Goal: Communication & Community: Answer question/provide support

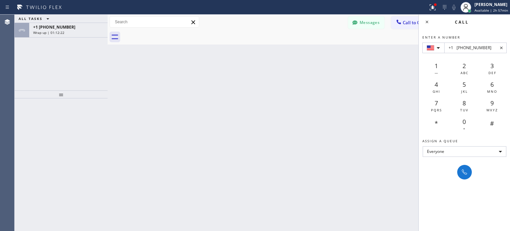
click at [193, 23] on icon at bounding box center [193, 22] width 4 height 4
click at [94, 30] on div "Wrap up | 01:12:23" at bounding box center [68, 32] width 70 height 5
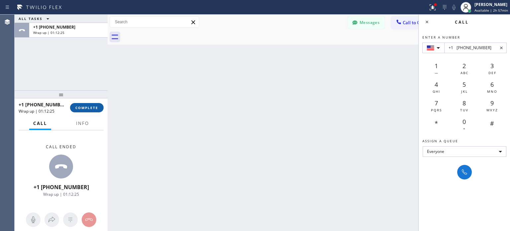
click at [76, 109] on span "COMPLETE" at bounding box center [86, 107] width 23 height 5
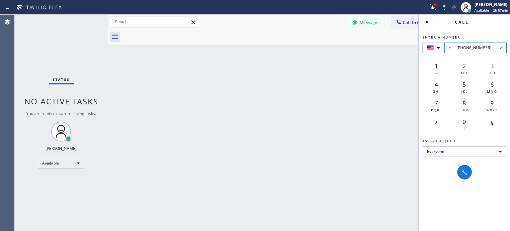
drag, startPoint x: 485, startPoint y: 48, endPoint x: 456, endPoint y: 48, distance: 28.6
click at [456, 48] on input "+1 [PHONE_NUMBER]" at bounding box center [476, 48] width 62 height 11
paste input "648-6953"
type input "+1 [PHONE_NUMBER]"
click at [465, 172] on icon at bounding box center [465, 172] width 8 height 8
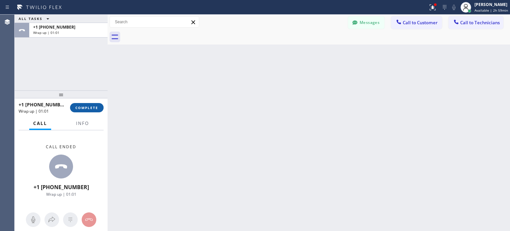
click at [87, 109] on span "COMPLETE" at bounding box center [86, 107] width 23 height 5
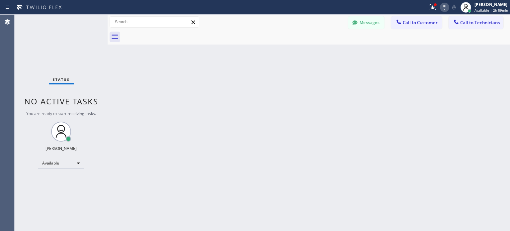
click at [441, 8] on icon at bounding box center [445, 7] width 8 height 8
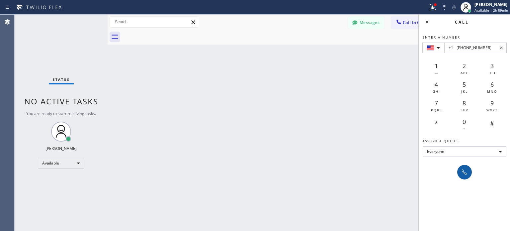
type input "+1 [PHONE_NUMBER]"
click at [466, 178] on button at bounding box center [464, 172] width 15 height 15
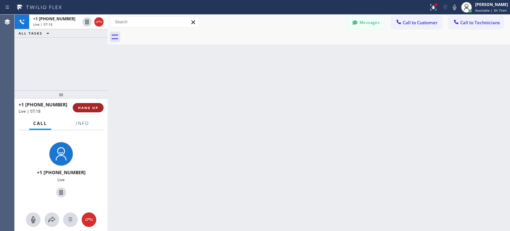
click at [90, 106] on span "HANG UP" at bounding box center [88, 107] width 20 height 5
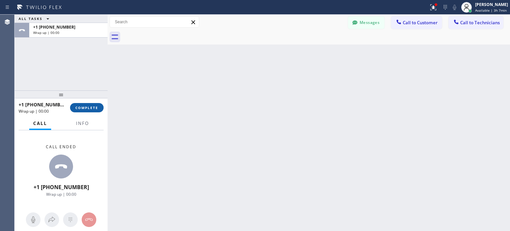
click at [93, 110] on span "COMPLETE" at bounding box center [86, 107] width 23 height 5
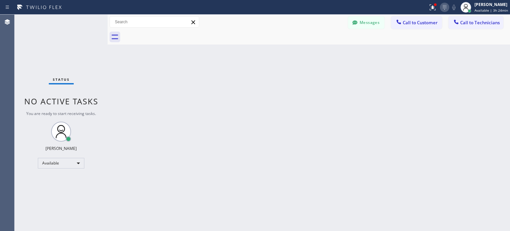
click at [447, 7] on icon at bounding box center [445, 7] width 8 height 8
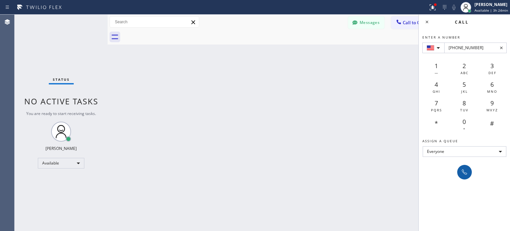
type input "[PHONE_NUMBER]"
click at [465, 172] on icon at bounding box center [465, 172] width 8 height 8
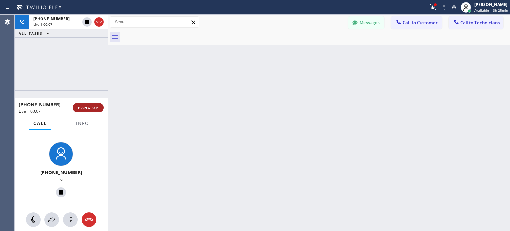
click at [97, 103] on button "HANG UP" at bounding box center [88, 107] width 31 height 9
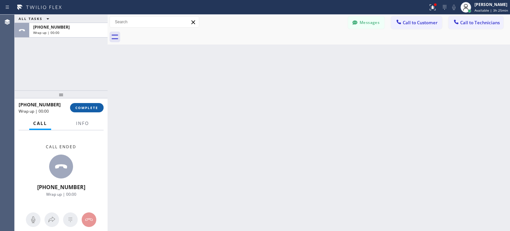
click at [90, 107] on span "COMPLETE" at bounding box center [86, 107] width 23 height 5
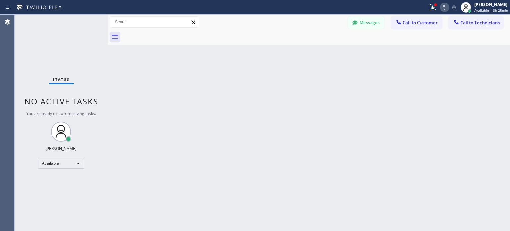
click at [446, 7] on icon at bounding box center [445, 7] width 8 height 8
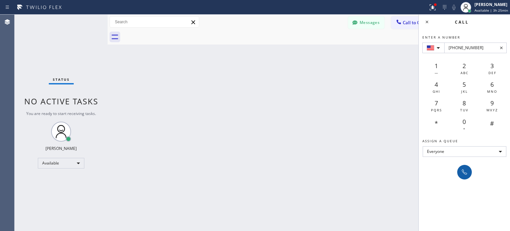
type input "[PHONE_NUMBER]"
click at [460, 168] on div at bounding box center [464, 172] width 9 height 8
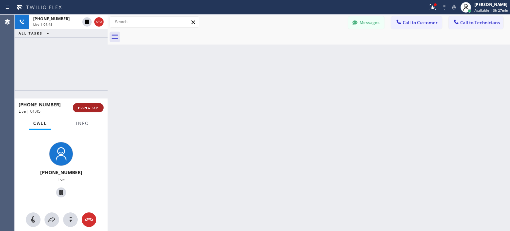
click at [99, 105] on button "HANG UP" at bounding box center [88, 107] width 31 height 9
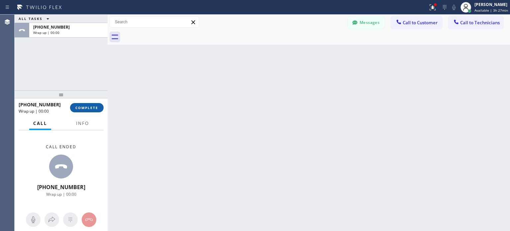
click at [90, 103] on button "COMPLETE" at bounding box center [87, 107] width 34 height 9
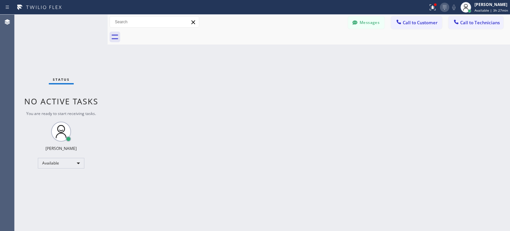
click at [447, 4] on icon at bounding box center [445, 7] width 8 height 8
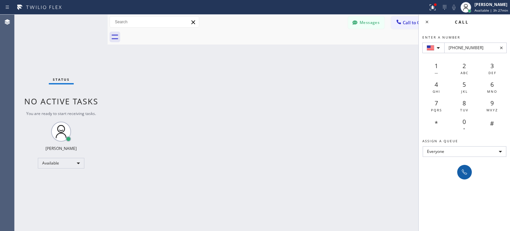
type input "[PHONE_NUMBER]"
click at [468, 173] on icon at bounding box center [465, 172] width 8 height 8
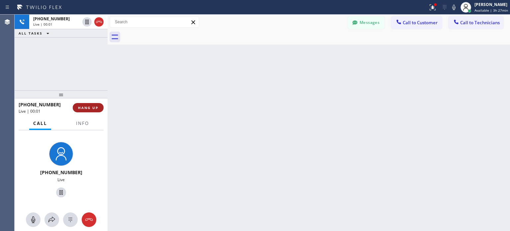
click at [93, 111] on button "HANG UP" at bounding box center [88, 107] width 31 height 9
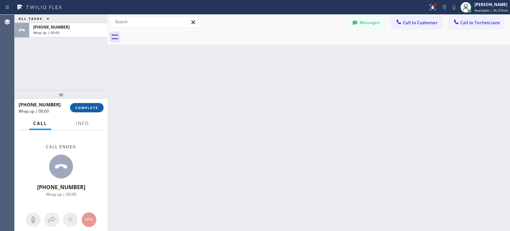
click at [93, 108] on span "COMPLETE" at bounding box center [86, 107] width 23 height 5
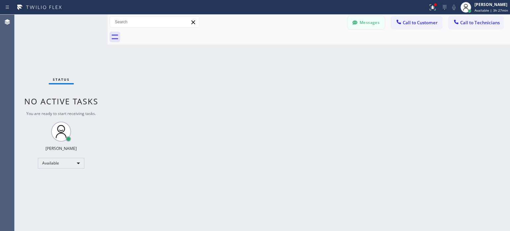
click at [383, 22] on button "Messages" at bounding box center [366, 22] width 37 height 13
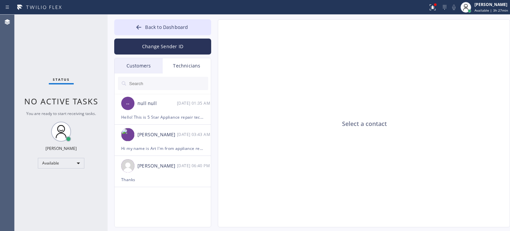
click at [153, 78] on input "text" at bounding box center [169, 83] width 80 height 13
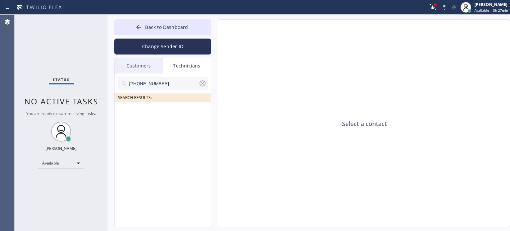
click at [201, 84] on icon at bounding box center [203, 83] width 8 height 8
click at [163, 84] on input "text" at bounding box center [169, 83] width 80 height 13
click at [202, 83] on icon at bounding box center [203, 83] width 6 height 6
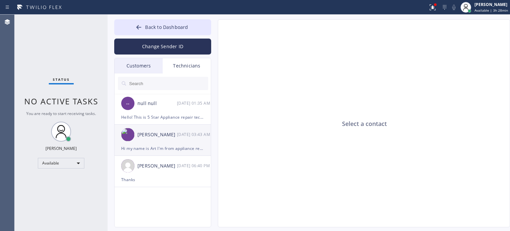
click at [166, 140] on div "[PERSON_NAME] [DATE] 03:43 AM" at bounding box center [163, 135] width 97 height 20
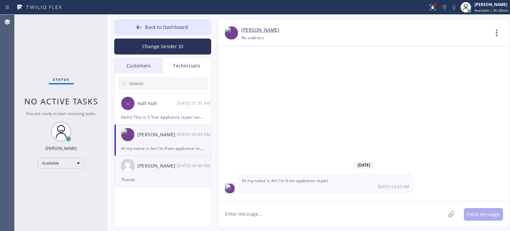
click at [160, 171] on div "[PERSON_NAME] [DATE] 06:40 PM" at bounding box center [163, 166] width 97 height 20
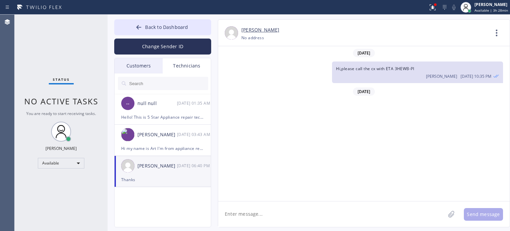
scroll to position [179, 0]
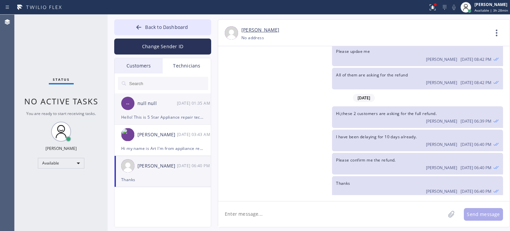
click at [167, 104] on div "null null" at bounding box center [158, 104] width 40 height 8
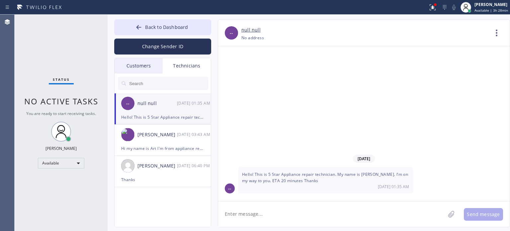
scroll to position [0, 0]
click at [139, 29] on icon at bounding box center [139, 27] width 5 height 4
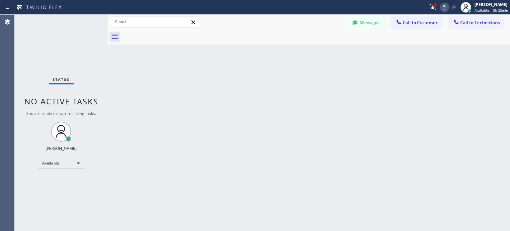
click at [445, 6] on icon at bounding box center [445, 7] width 8 height 8
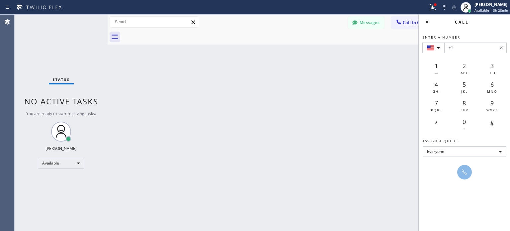
click at [381, 93] on div "Back to Dashboard Change Sender ID Customers Technicians [PERSON_NAME] [DATE] 1…" at bounding box center [309, 123] width 403 height 216
click at [369, 27] on button "Messages" at bounding box center [366, 22] width 37 height 13
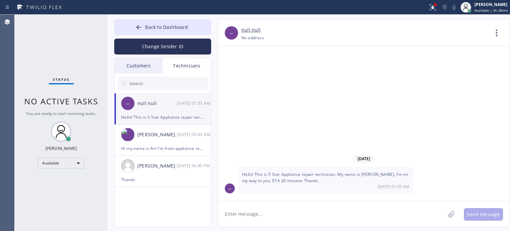
click at [145, 72] on div "Customers" at bounding box center [139, 65] width 48 height 15
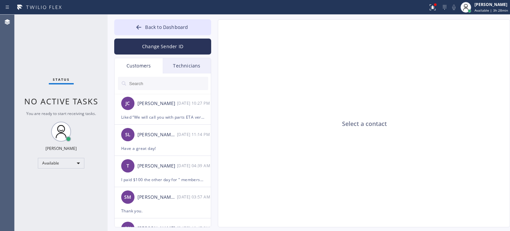
click at [155, 84] on input "text" at bounding box center [169, 83] width 80 height 13
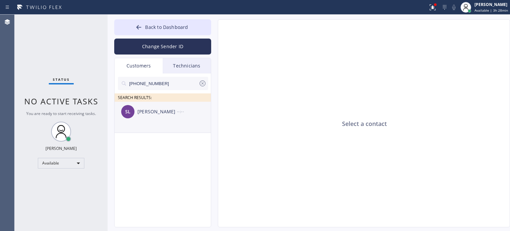
click at [170, 114] on div "[PERSON_NAME]" at bounding box center [158, 112] width 40 height 8
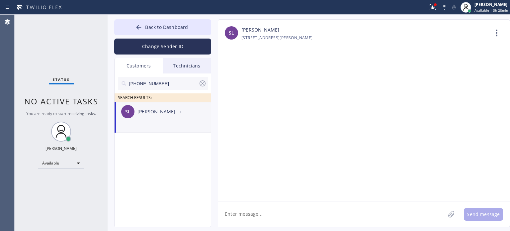
click at [245, 210] on textarea at bounding box center [331, 214] width 227 height 26
type textarea "Hello,"
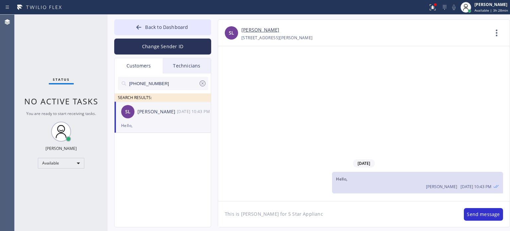
type textarea "This is [PERSON_NAME] for 5 Star Appliance"
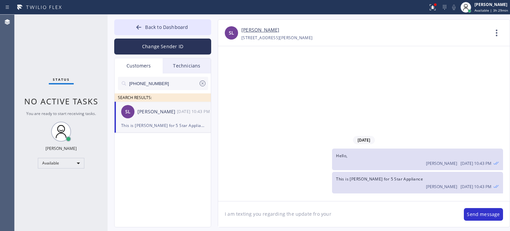
click at [313, 215] on textarea "I am texting you regarding the update fro your" at bounding box center [337, 214] width 239 height 26
click at [346, 211] on textarea "I am texting you regarding the update for your" at bounding box center [337, 214] width 239 height 26
type textarea "I am texting you regarding the update for your Wolf range"
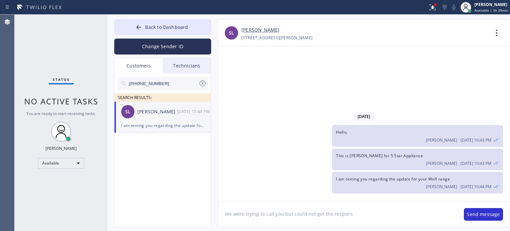
type textarea "We were trying to call you but could not get the response"
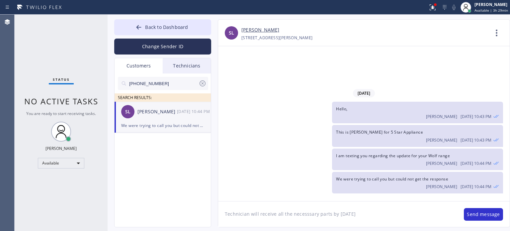
drag, startPoint x: 315, startPoint y: 216, endPoint x: 300, endPoint y: 215, distance: 15.3
click at [300, 215] on textarea "Technician will receive all the necesssary parts by [DATE]" at bounding box center [337, 214] width 239 height 26
click at [352, 215] on textarea "Technician will receive all the necessary parts by [DATE]" at bounding box center [337, 214] width 239 height 26
click at [300, 223] on textarea "Technician will receive all the necessary parts by [DATE] and we will be happy …" at bounding box center [337, 214] width 239 height 26
click at [400, 218] on textarea "Technician will receive all the necessary parts by [DATE] and we will be happy …" at bounding box center [337, 214] width 239 height 26
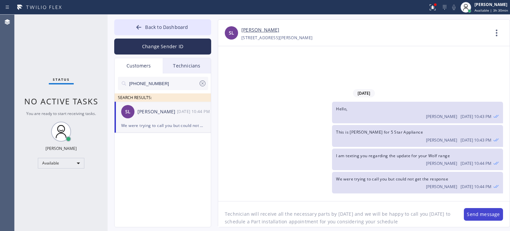
type textarea "Technician will receive all the necessary parts by [DATE] and we will be happy …"
click at [465, 212] on button "Send message" at bounding box center [483, 214] width 39 height 13
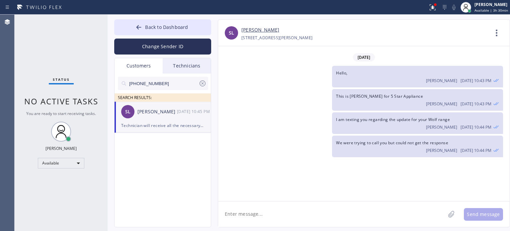
click at [421, 213] on textarea at bounding box center [331, 214] width 227 height 26
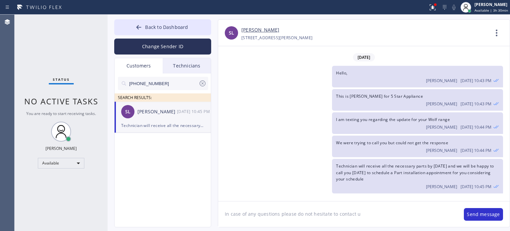
type textarea "In case of any questions please do not hesitate to contact us"
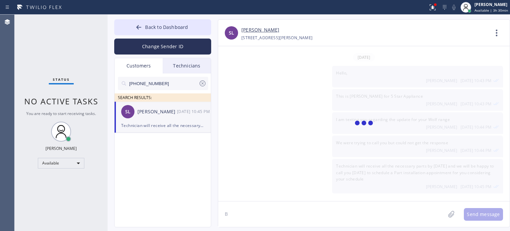
scroll to position [17, 0]
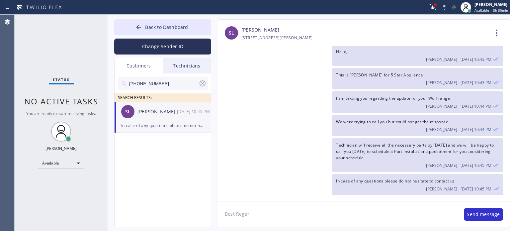
type textarea "Best Regard"
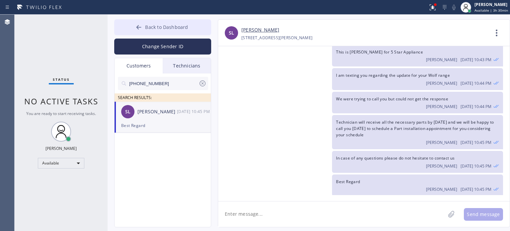
click at [141, 25] on icon at bounding box center [139, 27] width 7 height 7
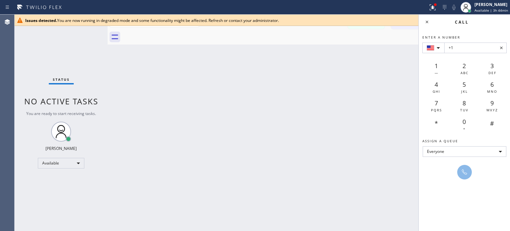
scroll to position [61, 0]
click at [501, 47] on icon at bounding box center [502, 48] width 8 height 8
click at [427, 22] on icon at bounding box center [427, 22] width 3 height 3
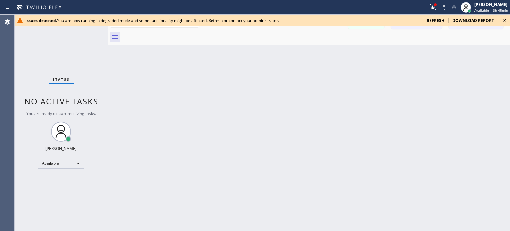
click at [443, 21] on span "refresh" at bounding box center [436, 21] width 18 height 6
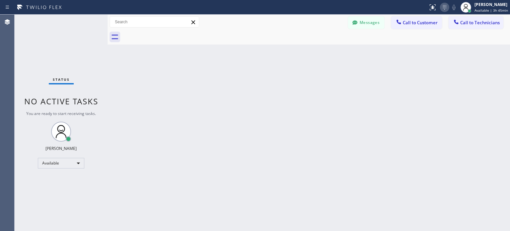
click at [446, 7] on icon at bounding box center [445, 7] width 8 height 8
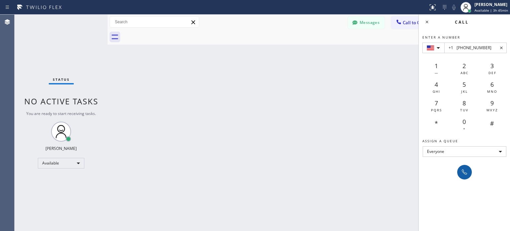
type input "+1 [PHONE_NUMBER]"
click at [468, 174] on icon at bounding box center [465, 172] width 8 height 8
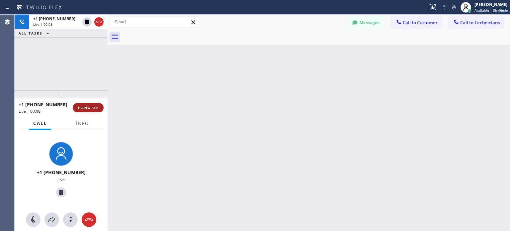
click at [99, 107] on button "HANG UP" at bounding box center [88, 107] width 31 height 9
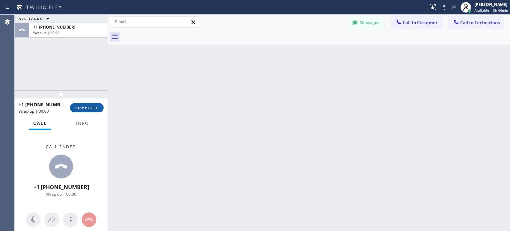
click at [93, 108] on span "COMPLETE" at bounding box center [86, 107] width 23 height 5
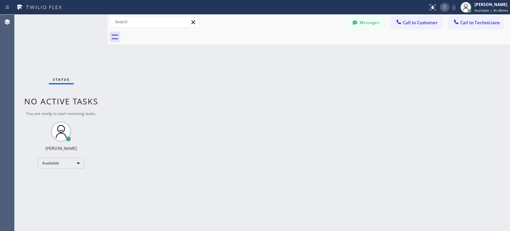
click at [441, 6] on icon at bounding box center [445, 7] width 8 height 8
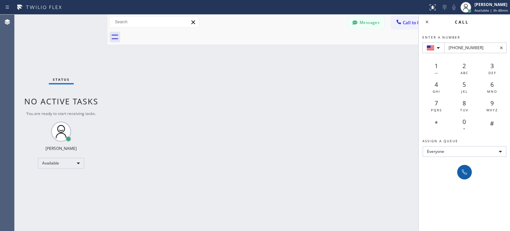
type input "+1(360) 213-5891"
click at [461, 171] on icon at bounding box center [465, 172] width 8 height 8
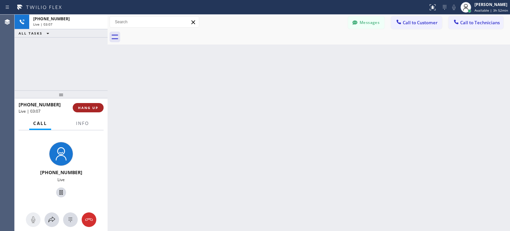
click at [89, 107] on span "HANG UP" at bounding box center [88, 107] width 20 height 5
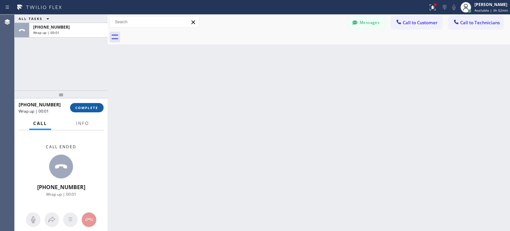
drag, startPoint x: 93, startPoint y: 108, endPoint x: 90, endPoint y: 5, distance: 103.0
click at [93, 108] on span "COMPLETE" at bounding box center [86, 107] width 23 height 5
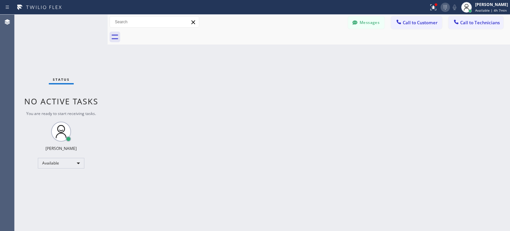
click at [448, 8] on icon at bounding box center [446, 7] width 8 height 8
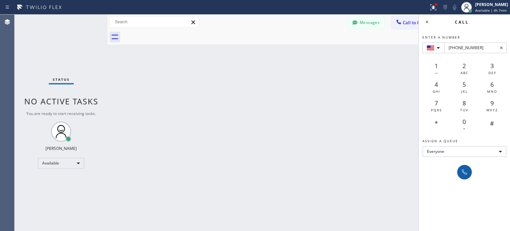
type input "+1(516) 304-2803"
drag, startPoint x: 465, startPoint y: 169, endPoint x: 385, endPoint y: 102, distance: 104.2
click at [465, 168] on icon at bounding box center [465, 172] width 8 height 8
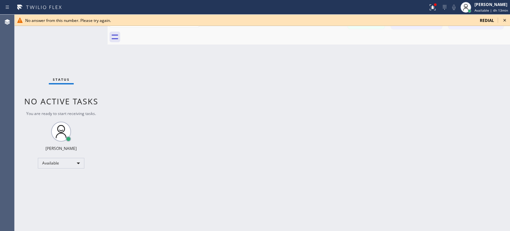
click at [502, 20] on icon at bounding box center [505, 20] width 8 height 8
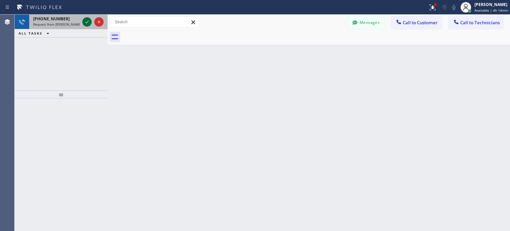
click at [84, 20] on icon at bounding box center [87, 22] width 8 height 8
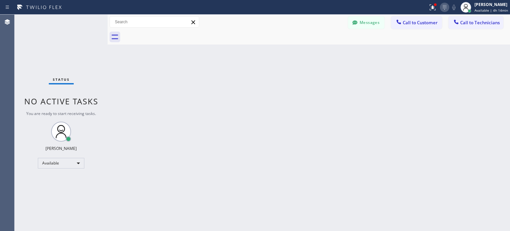
click at [443, 5] on icon at bounding box center [445, 7] width 8 height 8
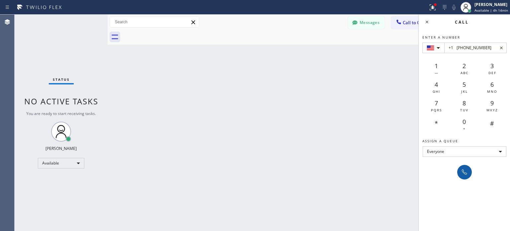
type input "+1 (703) 254-8839"
click at [463, 172] on icon at bounding box center [464, 171] width 5 height 5
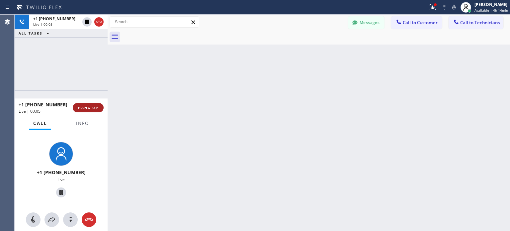
click at [91, 110] on span "HANG UP" at bounding box center [88, 107] width 20 height 5
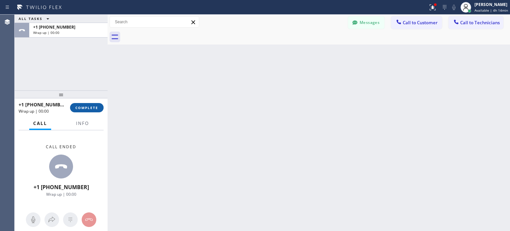
click at [88, 108] on span "COMPLETE" at bounding box center [86, 107] width 23 height 5
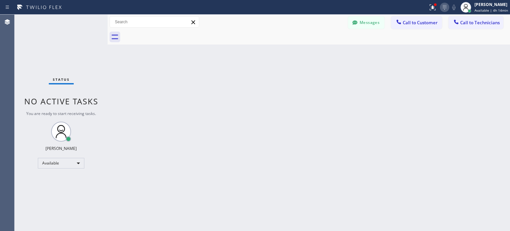
click at [442, 5] on icon at bounding box center [445, 7] width 8 height 8
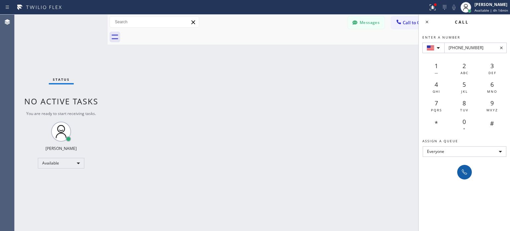
type input "+1(703) 590-0495"
click at [464, 166] on button at bounding box center [464, 172] width 15 height 15
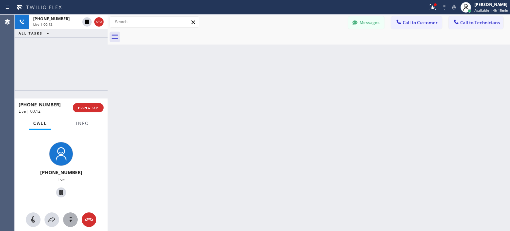
click at [75, 215] on button at bounding box center [70, 219] width 15 height 15
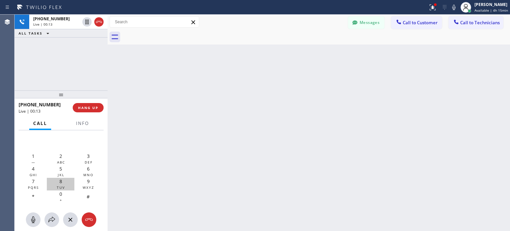
click at [63, 185] on span "TUV" at bounding box center [61, 187] width 8 height 5
click at [62, 195] on div "0 +" at bounding box center [61, 196] width 28 height 13
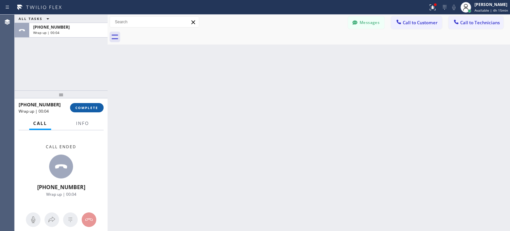
click at [83, 110] on button "COMPLETE" at bounding box center [87, 107] width 34 height 9
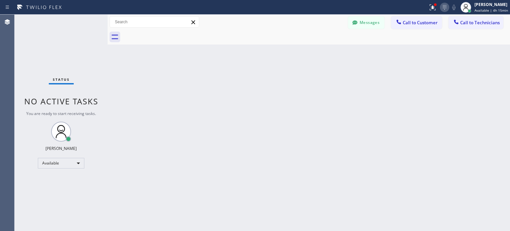
click at [446, 8] on icon at bounding box center [445, 7] width 8 height 8
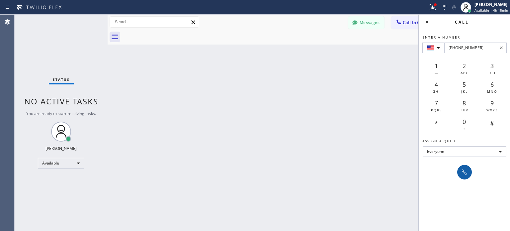
type input "+1(703) 254-8839"
drag, startPoint x: 459, startPoint y: 173, endPoint x: 256, endPoint y: 37, distance: 245.2
click at [460, 173] on button at bounding box center [464, 172] width 15 height 15
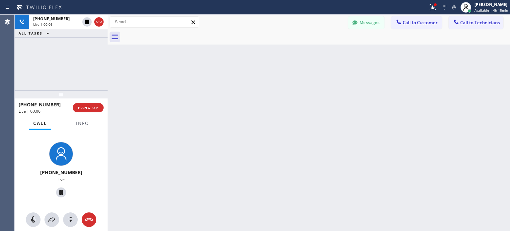
click at [93, 113] on div "+17032548839 Live | 00:06 HANG UP" at bounding box center [61, 107] width 85 height 17
click at [94, 107] on span "HANG UP" at bounding box center [88, 107] width 20 height 5
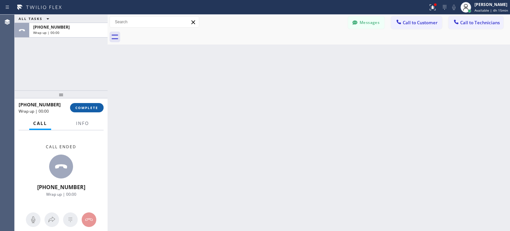
click at [96, 110] on button "COMPLETE" at bounding box center [87, 107] width 34 height 9
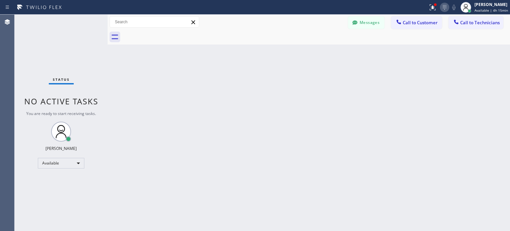
click at [441, 7] on icon at bounding box center [445, 7] width 8 height 8
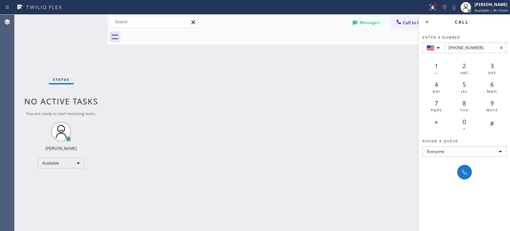
type input "+1(480) 502-5687"
click at [460, 165] on div at bounding box center [464, 172] width 15 height 15
click at [467, 173] on icon at bounding box center [464, 171] width 5 height 5
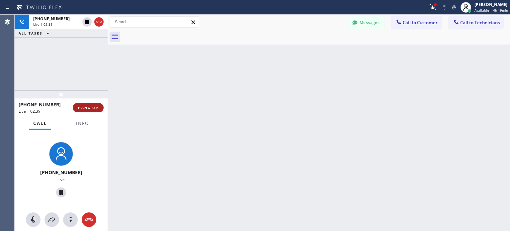
click at [85, 108] on span "HANG UP" at bounding box center [88, 107] width 20 height 5
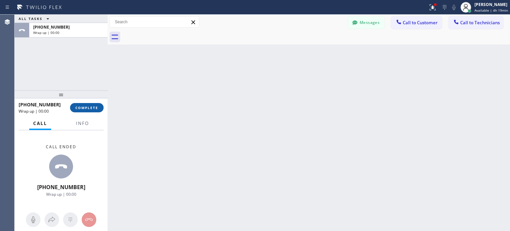
click at [88, 107] on span "COMPLETE" at bounding box center [86, 107] width 23 height 5
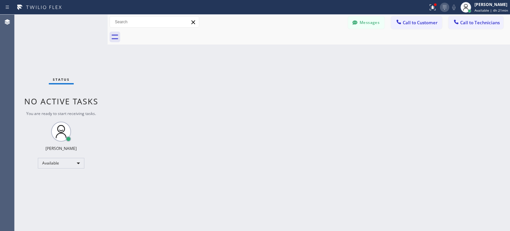
click at [442, 6] on icon at bounding box center [445, 7] width 8 height 8
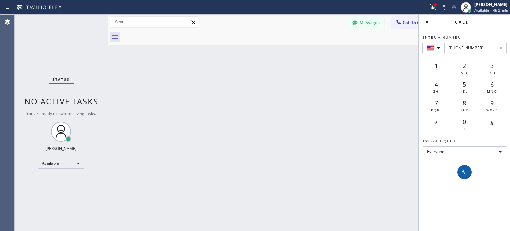
type input "+1(703) 254-8839"
click at [465, 175] on icon at bounding box center [465, 172] width 8 height 8
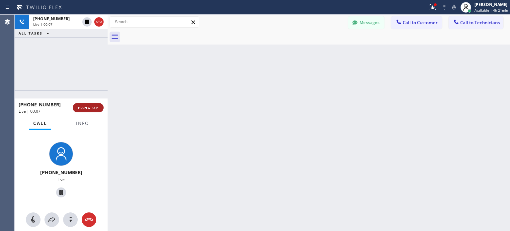
click at [83, 108] on span "HANG UP" at bounding box center [88, 107] width 20 height 5
click at [88, 109] on span "HANG UP" at bounding box center [88, 107] width 20 height 5
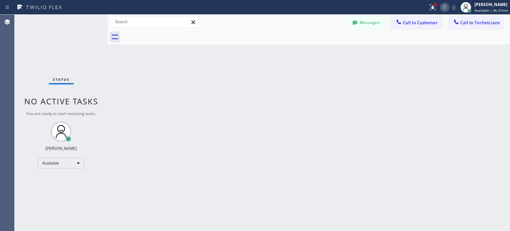
click at [444, 8] on icon at bounding box center [445, 7] width 8 height 8
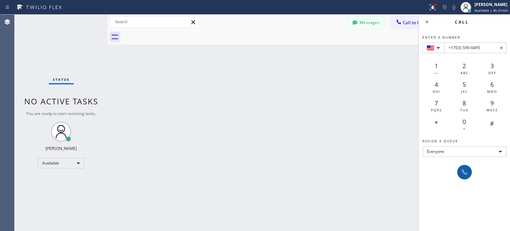
type input "+1703) 590-0495"
drag, startPoint x: 462, startPoint y: 172, endPoint x: 462, endPoint y: 168, distance: 4.0
click at [463, 173] on icon at bounding box center [465, 172] width 8 height 8
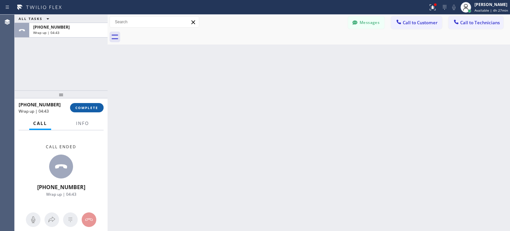
click at [95, 106] on span "COMPLETE" at bounding box center [86, 107] width 23 height 5
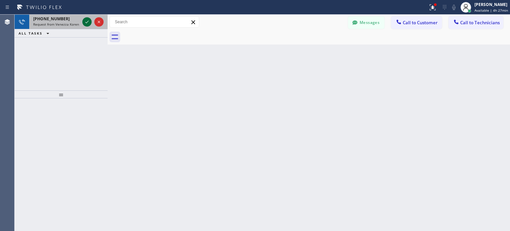
click at [88, 22] on icon at bounding box center [87, 22] width 8 height 8
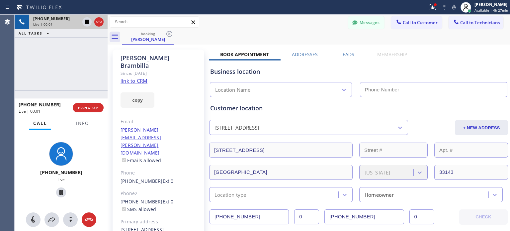
type input "(855) 731-4952"
click at [88, 109] on span "HANG UP" at bounding box center [88, 107] width 20 height 5
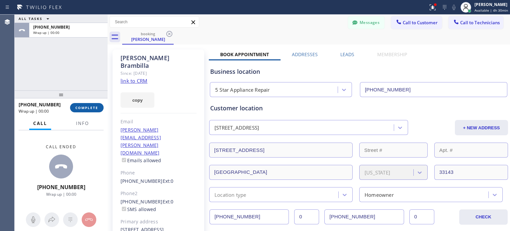
click at [96, 108] on span "COMPLETE" at bounding box center [86, 107] width 23 height 5
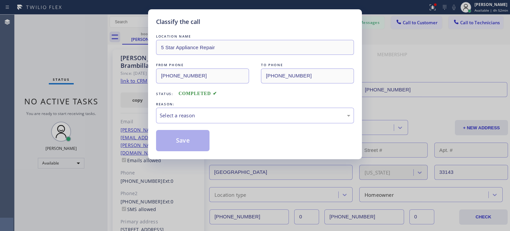
click at [191, 103] on div "REASON:" at bounding box center [255, 104] width 198 height 7
click at [193, 112] on div "Select a reason" at bounding box center [255, 116] width 191 height 8
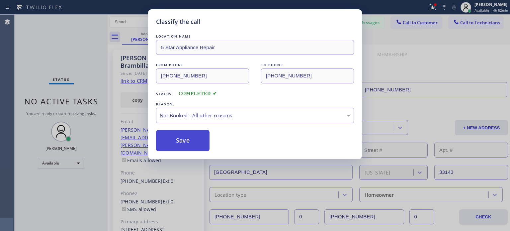
click at [191, 138] on button "Save" at bounding box center [182, 140] width 53 height 21
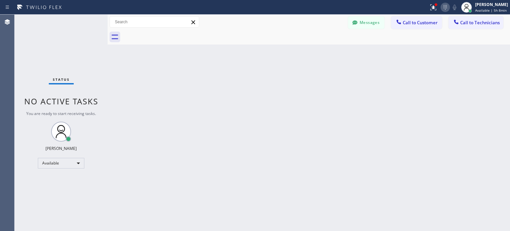
click at [444, 5] on icon at bounding box center [446, 7] width 8 height 8
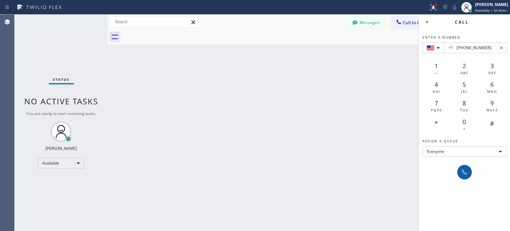
type input "+1 (310) 994-3526"
click at [464, 169] on icon at bounding box center [465, 172] width 8 height 8
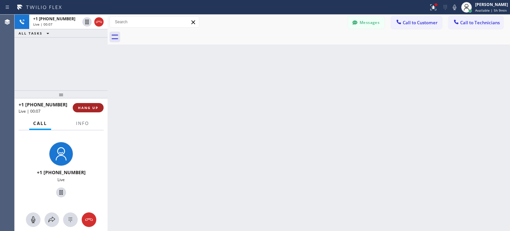
click at [94, 110] on button "HANG UP" at bounding box center [88, 107] width 31 height 9
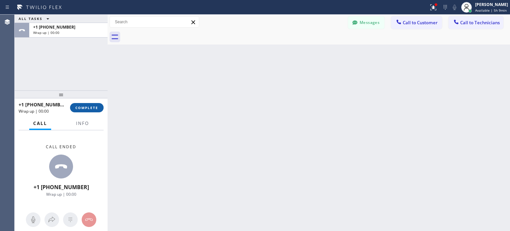
click at [98, 109] on span "COMPLETE" at bounding box center [86, 107] width 23 height 5
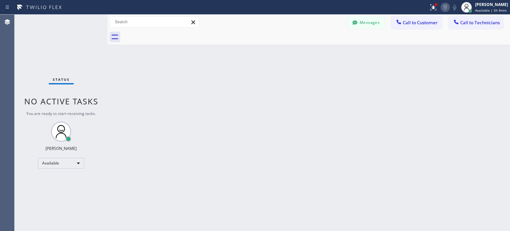
click at [443, 9] on icon at bounding box center [446, 7] width 8 height 8
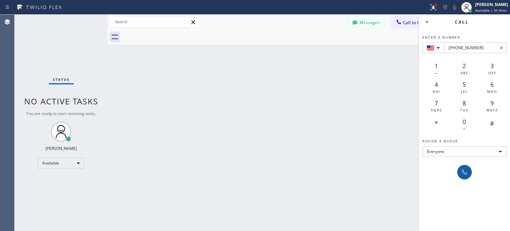
type input "+1(310) 278-3616"
click at [462, 172] on icon at bounding box center [465, 172] width 8 height 8
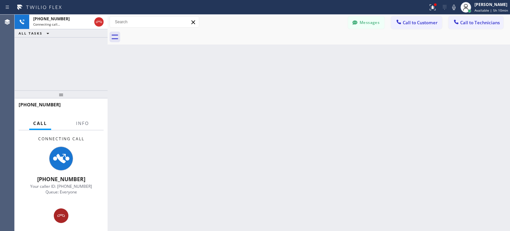
click at [57, 212] on div at bounding box center [61, 216] width 15 height 8
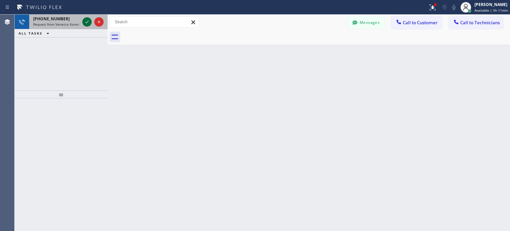
click at [89, 18] on icon at bounding box center [87, 22] width 8 height 8
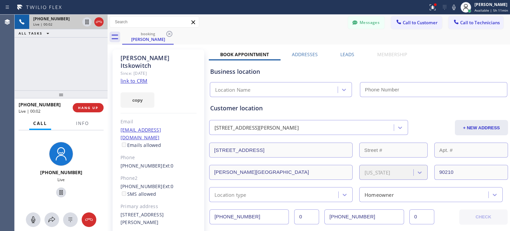
type input "(323) 992-0047"
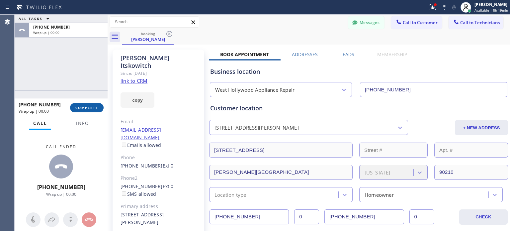
click at [96, 111] on button "COMPLETE" at bounding box center [87, 107] width 34 height 9
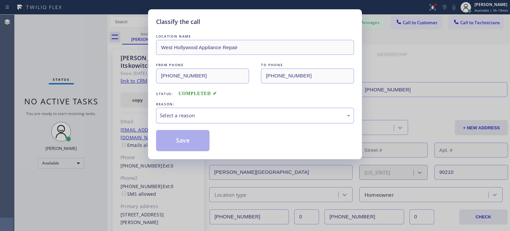
click at [182, 108] on div "Select a reason" at bounding box center [255, 116] width 198 height 16
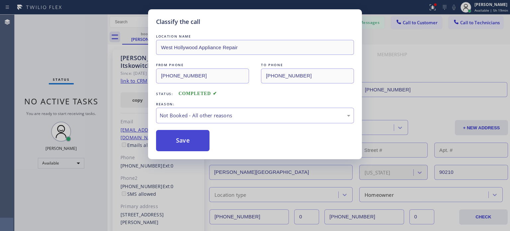
click at [188, 138] on button "Save" at bounding box center [182, 140] width 53 height 21
